Goal: Check status: Check status

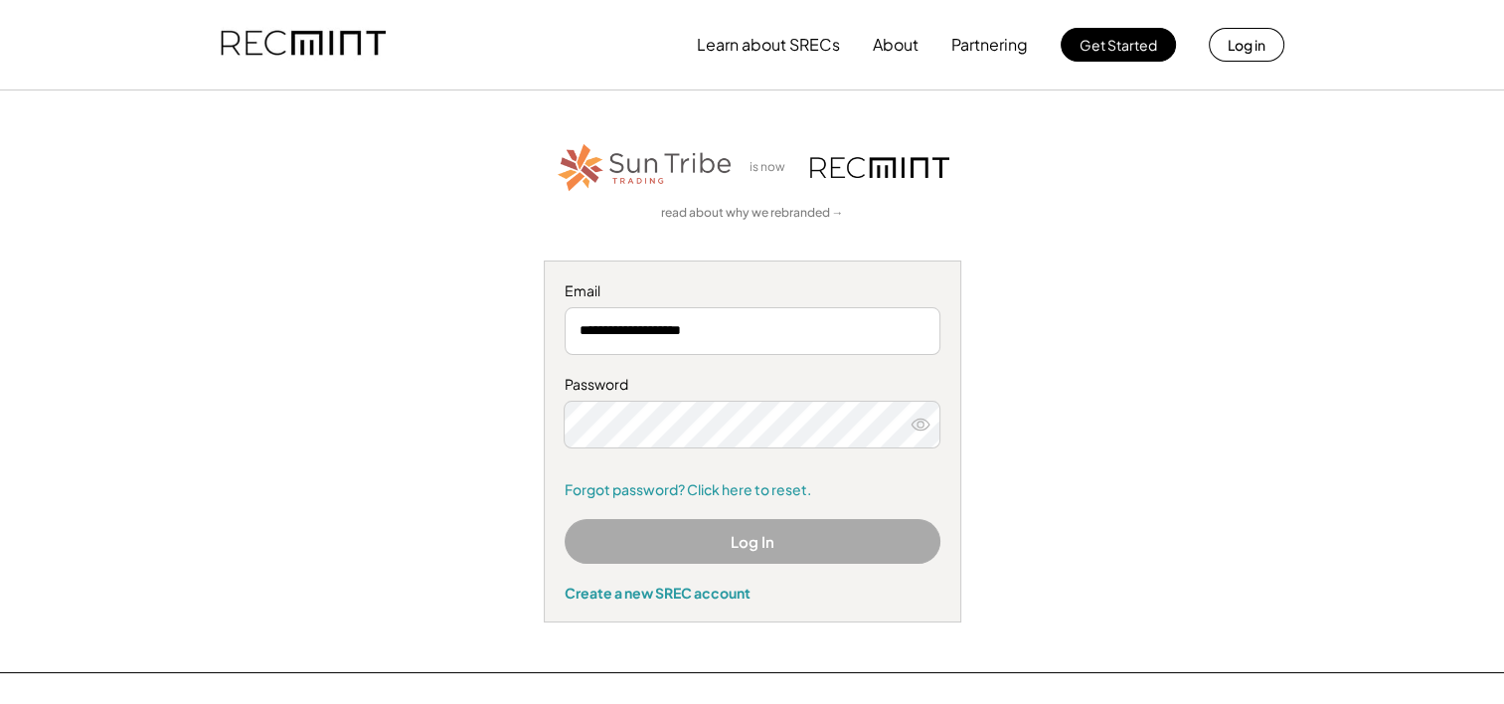
click at [732, 534] on button "Log In" at bounding box center [753, 541] width 376 height 45
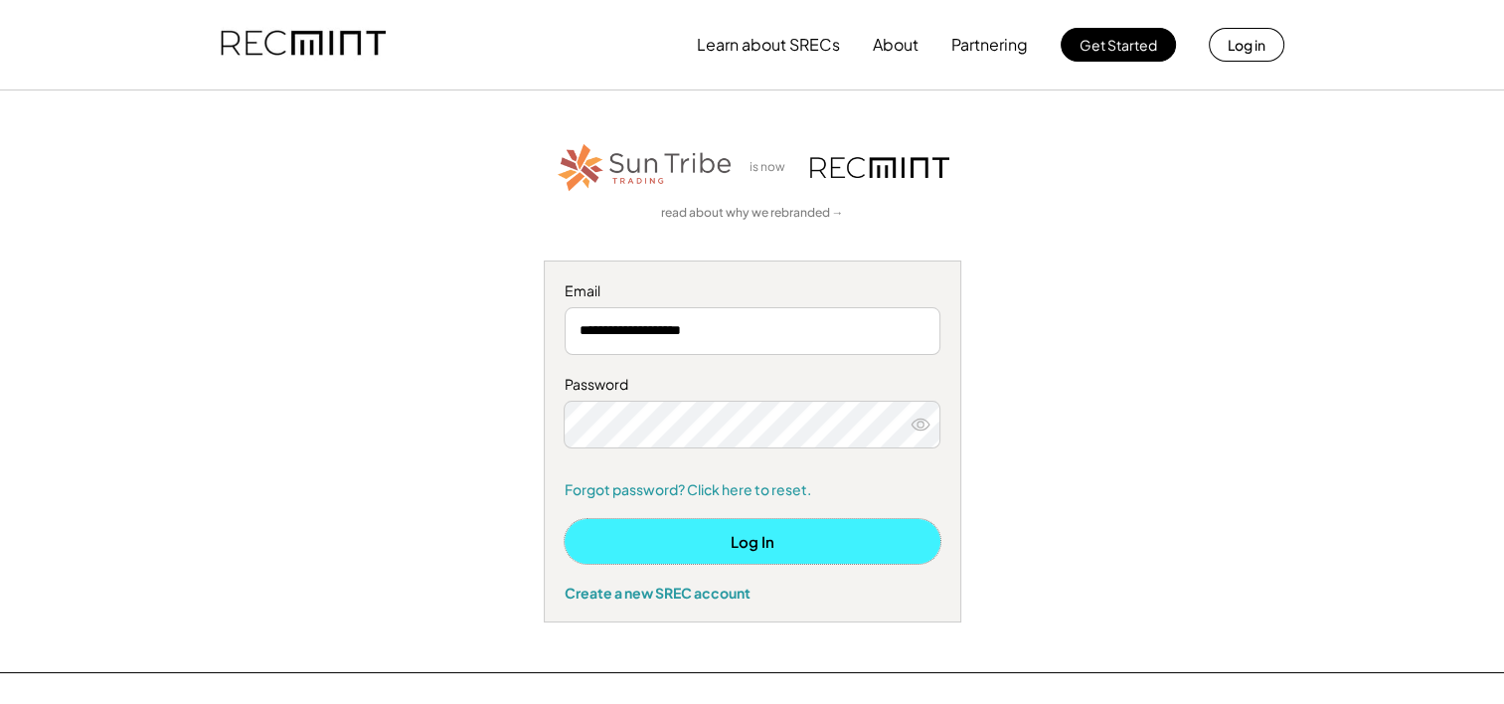
click at [701, 537] on button "Log In" at bounding box center [753, 541] width 376 height 45
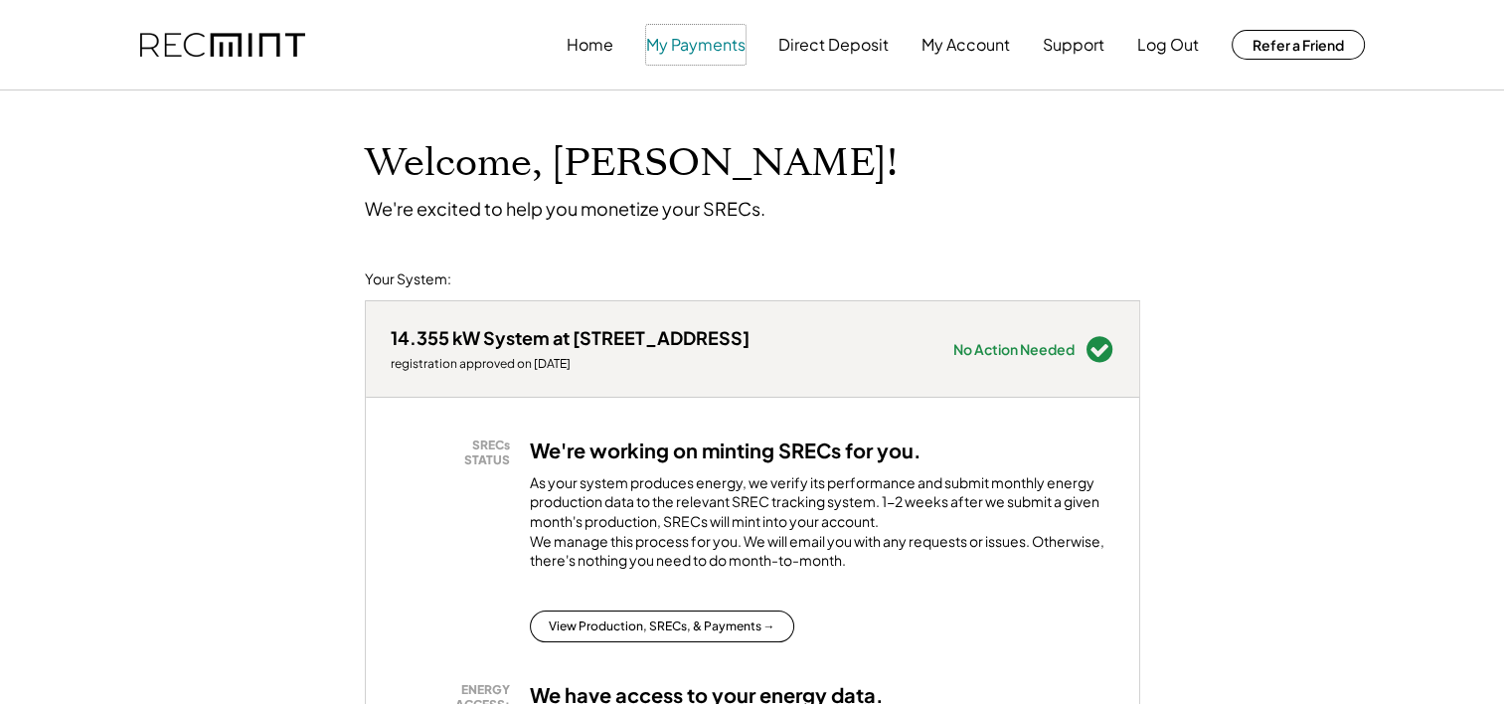
click at [699, 41] on button "My Payments" at bounding box center [695, 45] width 99 height 40
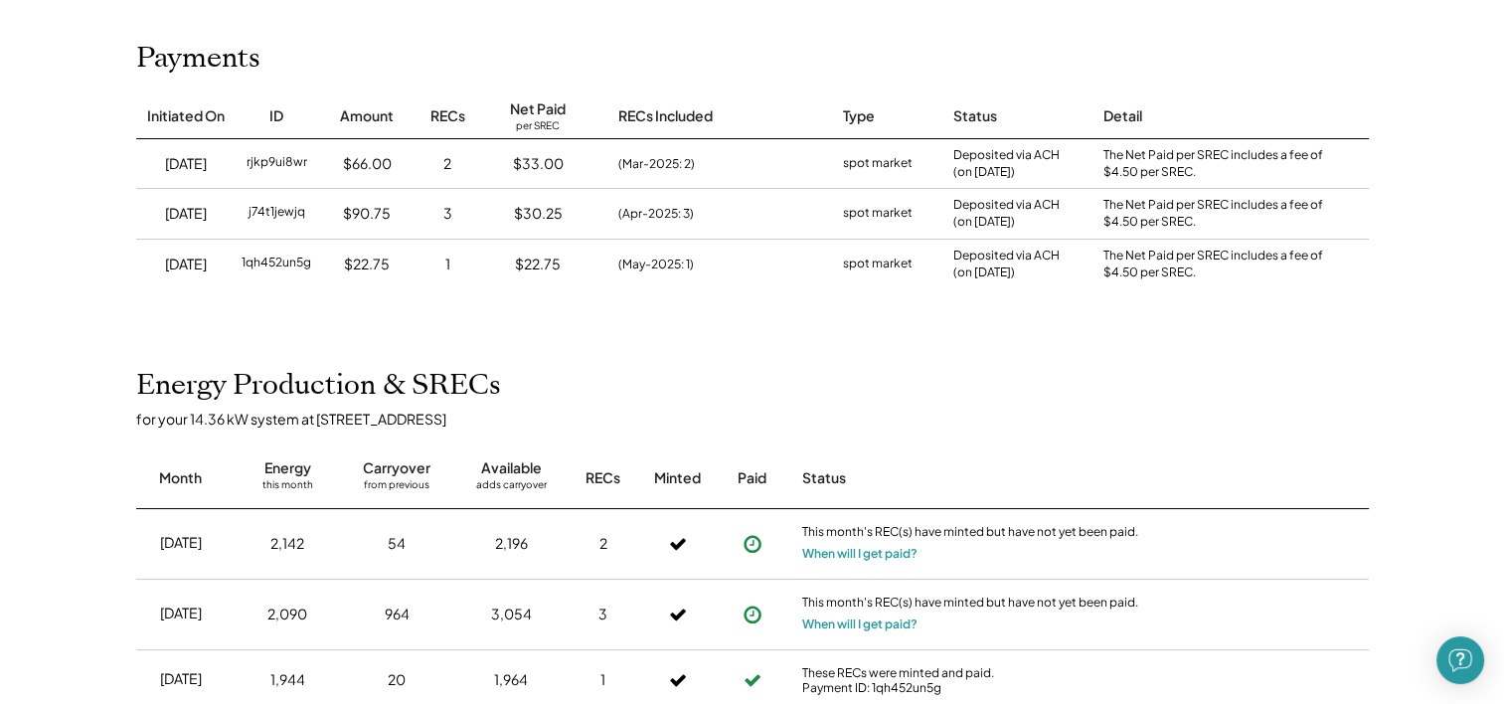
scroll to position [215, 0]
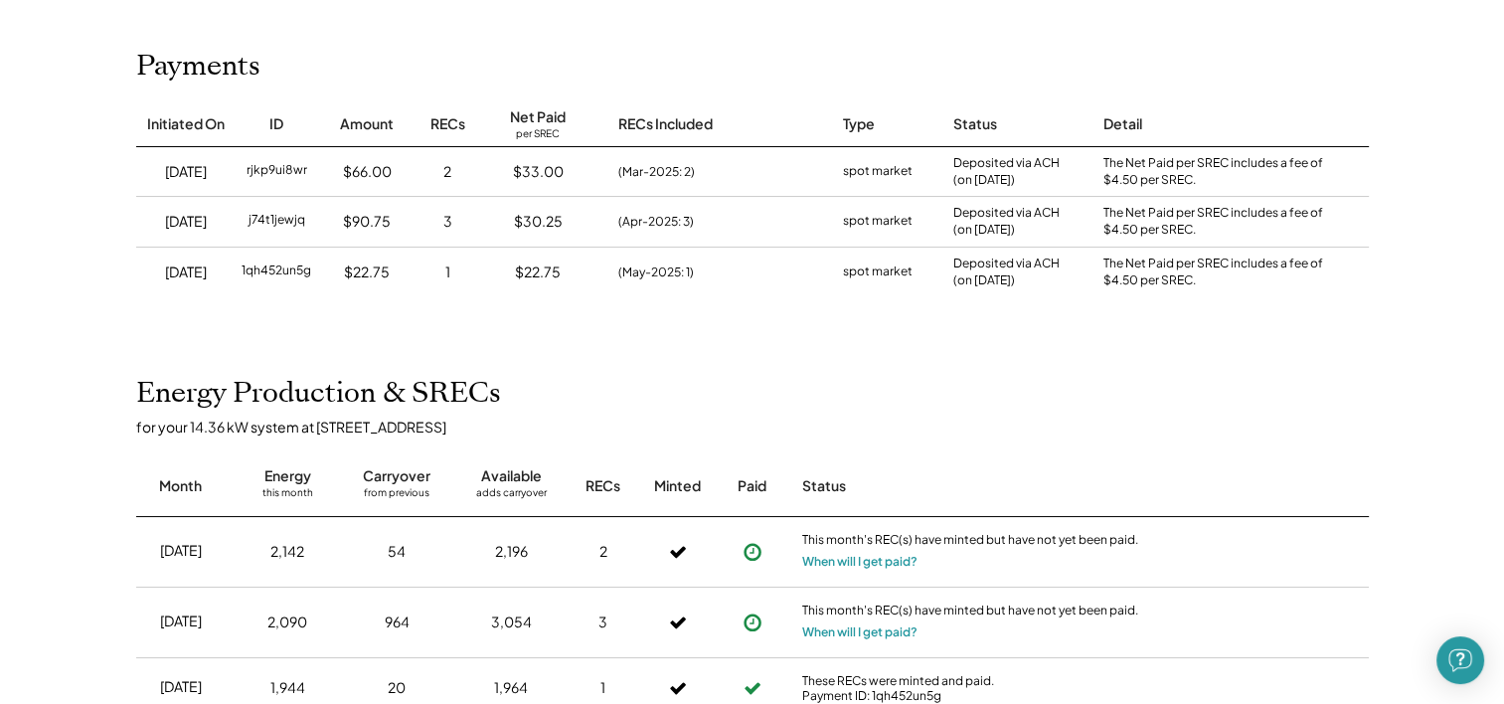
click at [799, 258] on div "(May-2025: 1)" at bounding box center [711, 273] width 225 height 50
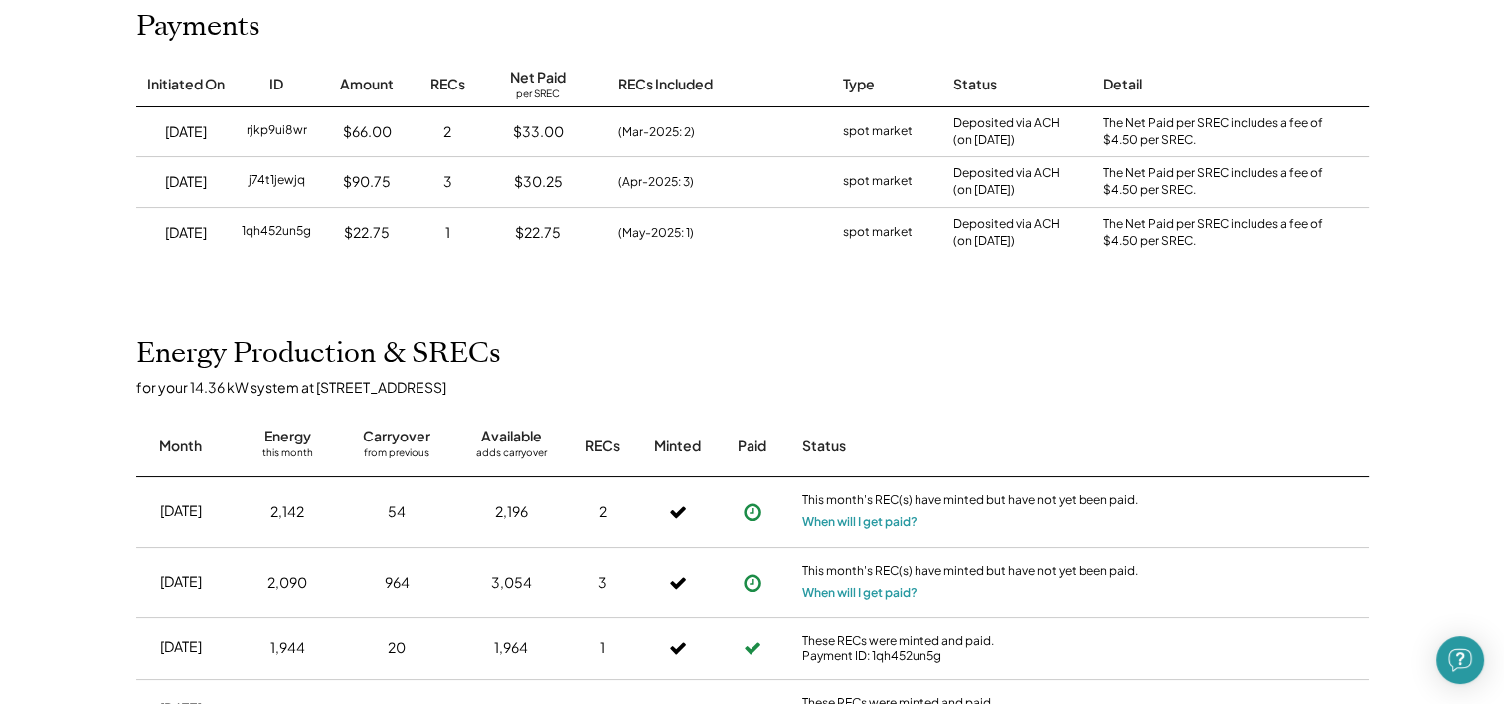
scroll to position [260, 0]
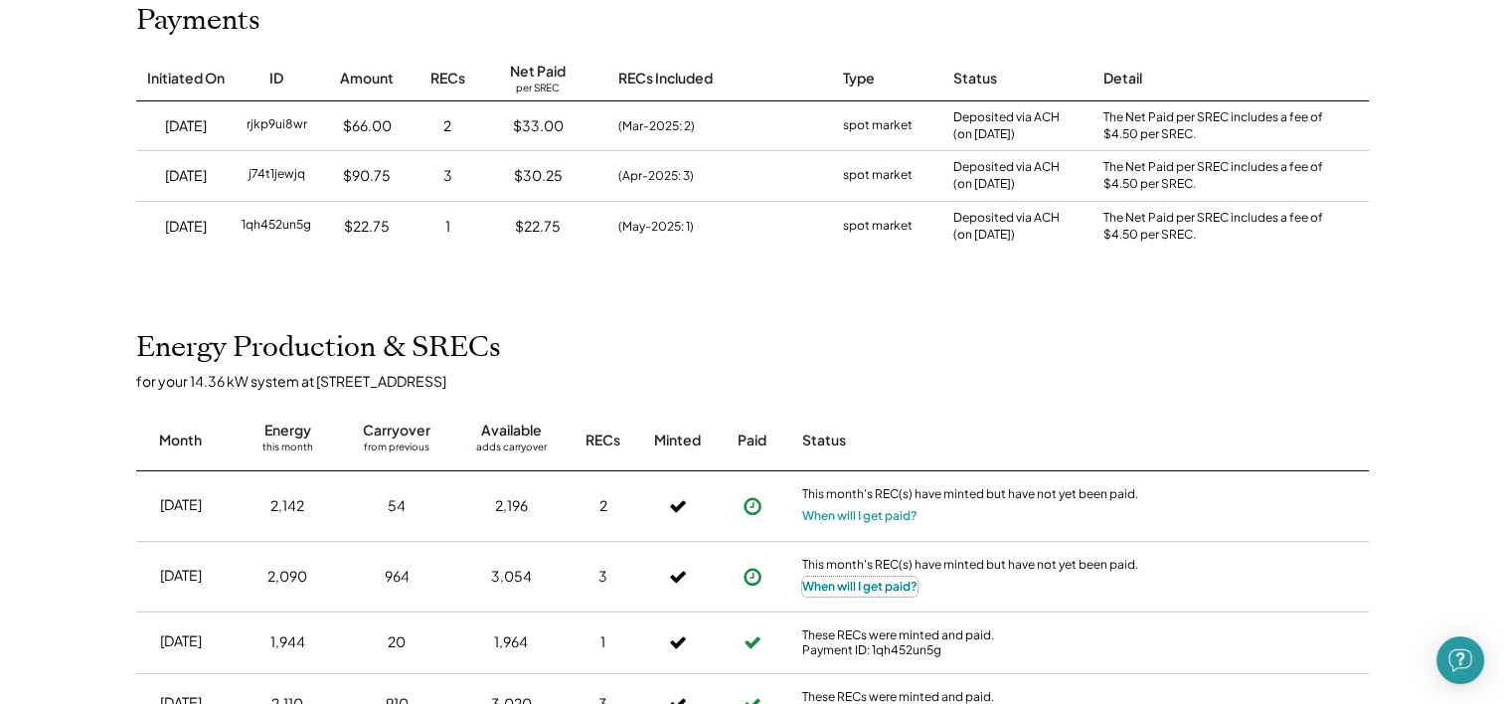
click at [867, 586] on button "When will I get paid?" at bounding box center [859, 587] width 115 height 20
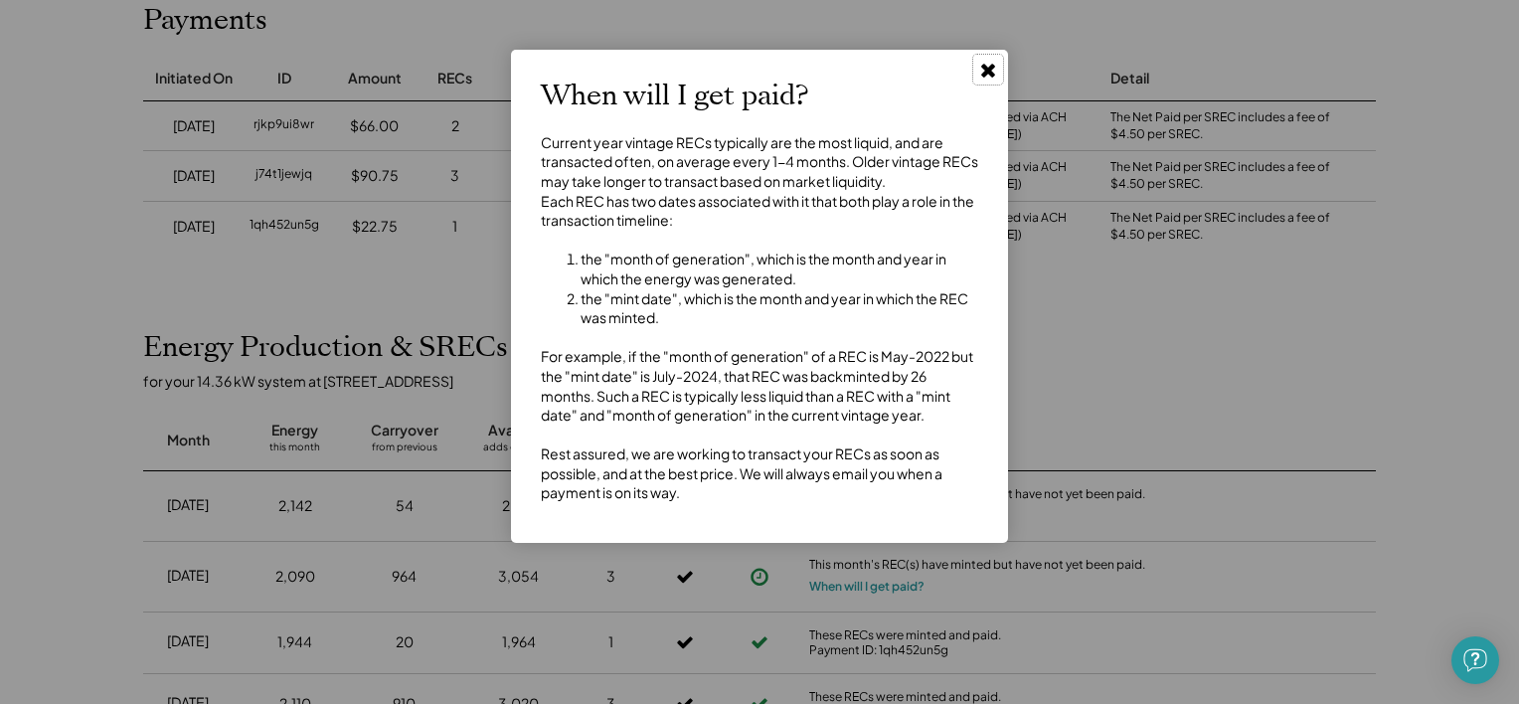
click at [989, 64] on icon at bounding box center [988, 70] width 20 height 20
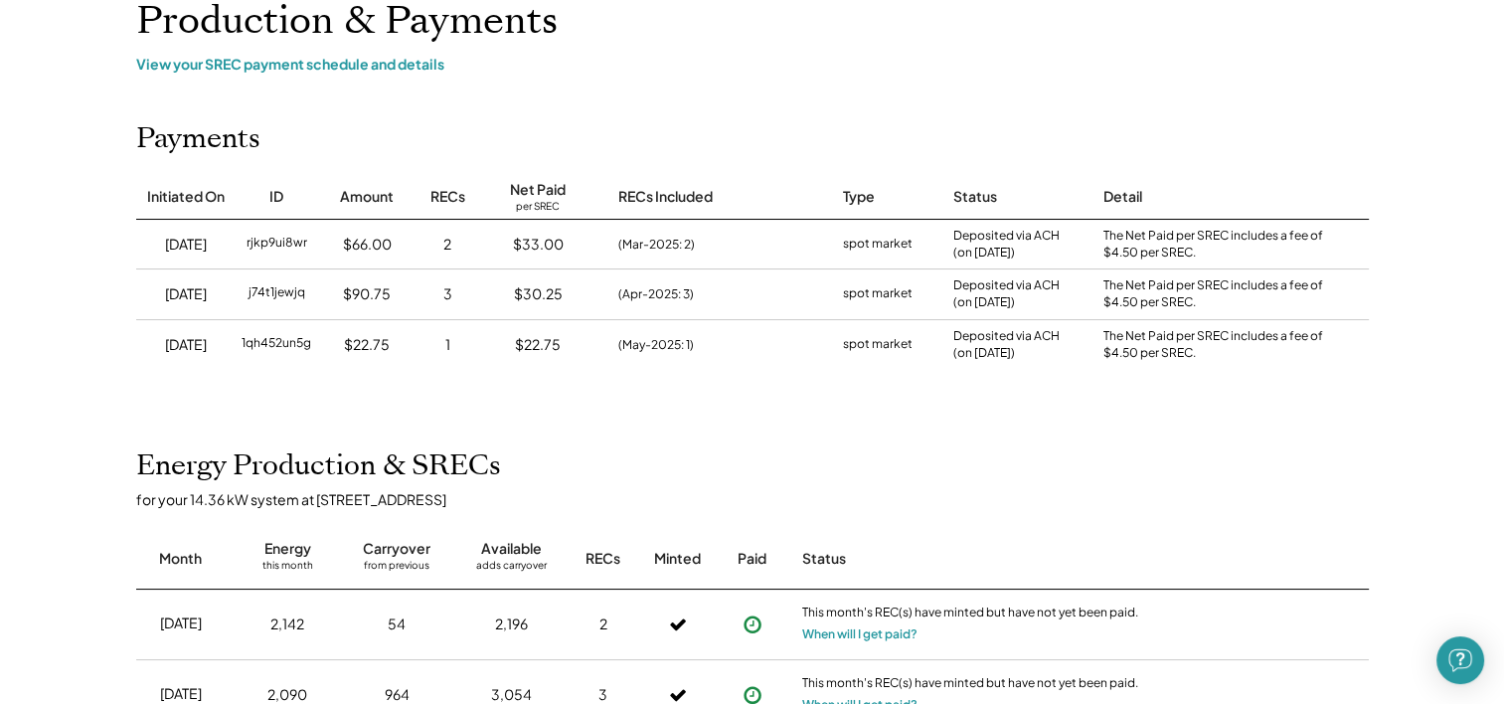
scroll to position [139, 0]
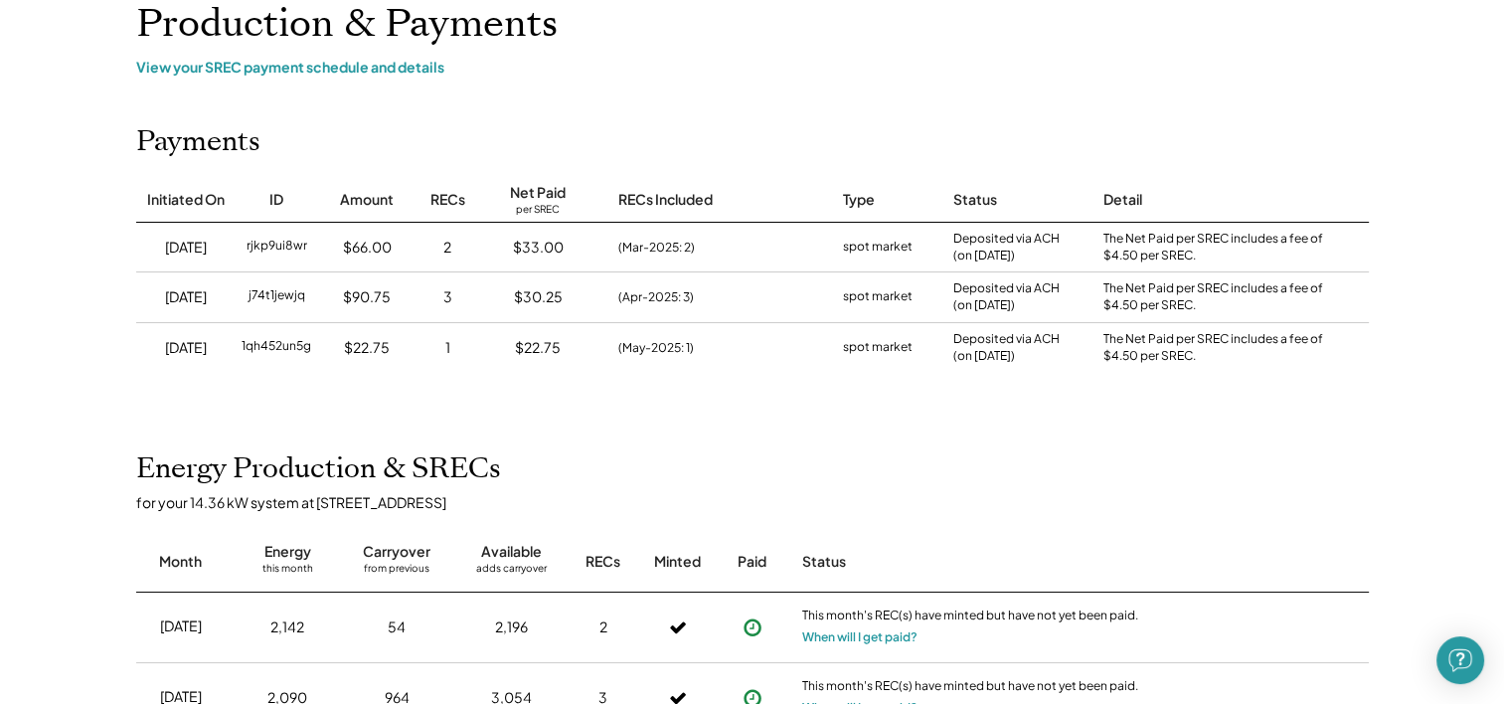
click at [567, 256] on div "$33.00" at bounding box center [538, 248] width 120 height 50
click at [452, 272] on div "3" at bounding box center [448, 297] width 61 height 50
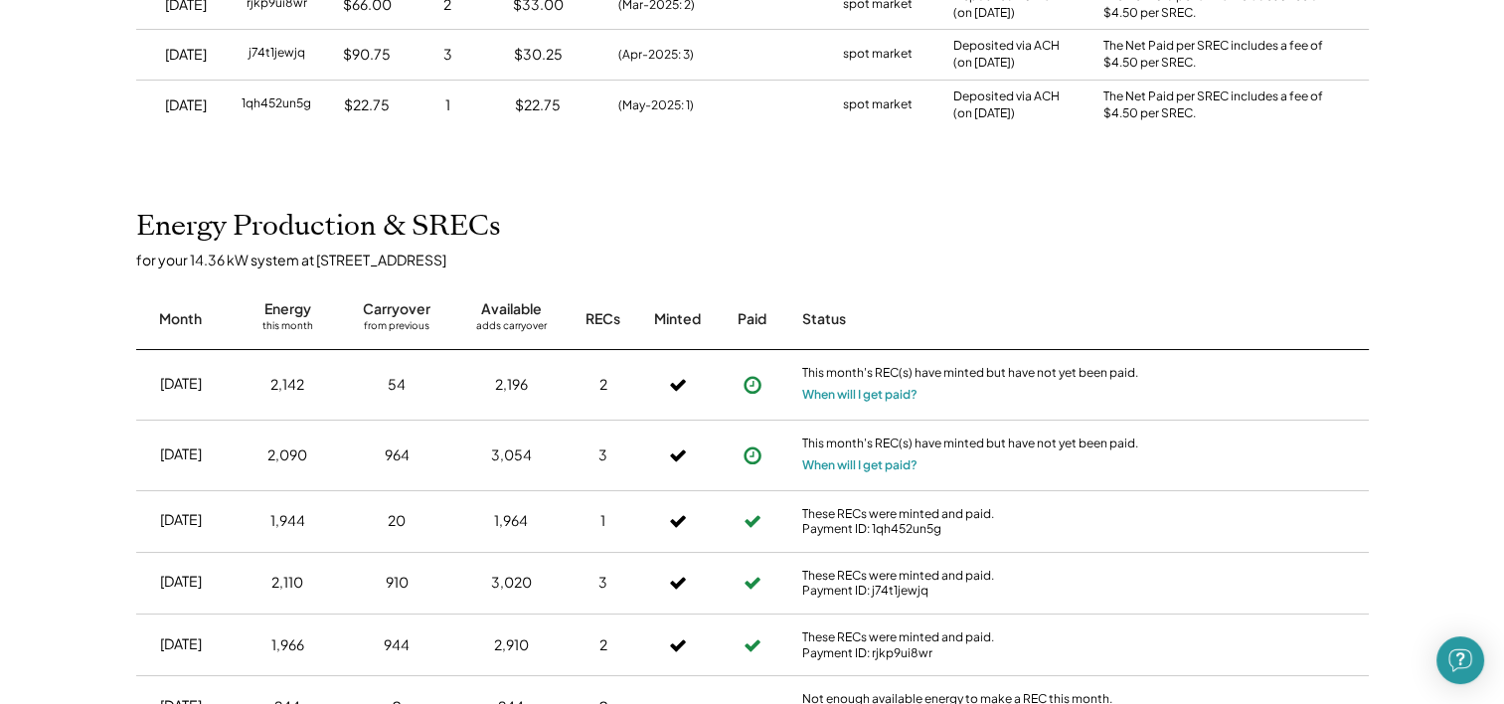
scroll to position [0, 0]
